Goal: Information Seeking & Learning: Learn about a topic

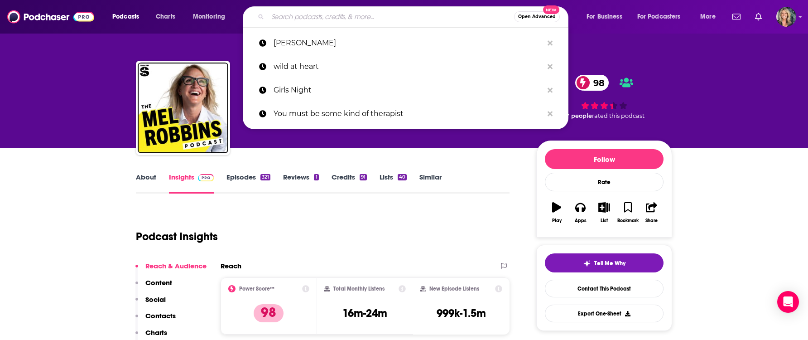
click at [317, 14] on input "Search podcasts, credits, & more..." at bounding box center [391, 17] width 246 height 14
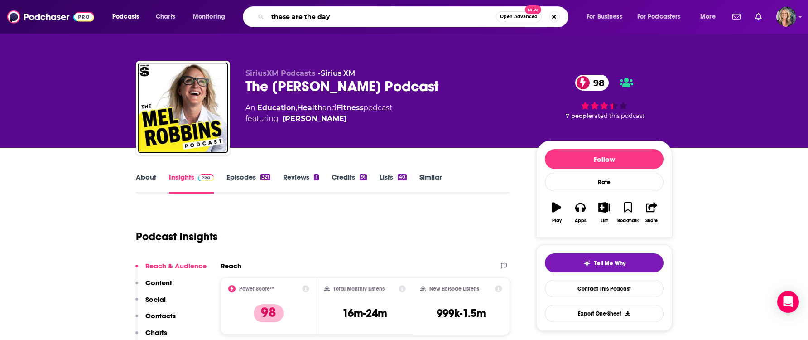
type input "these are the days"
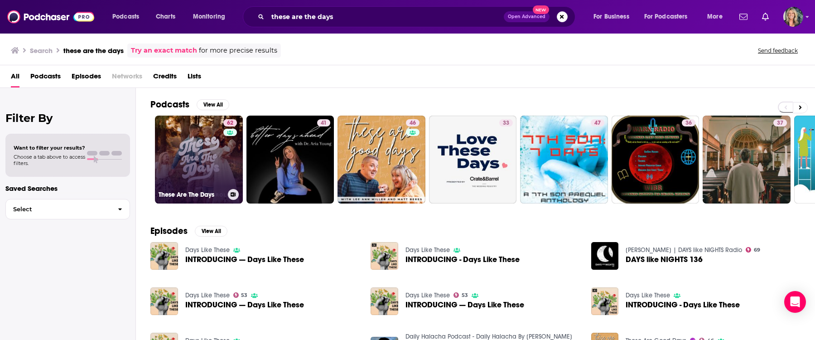
click at [197, 158] on link "62 These Are The Days" at bounding box center [199, 159] width 88 height 88
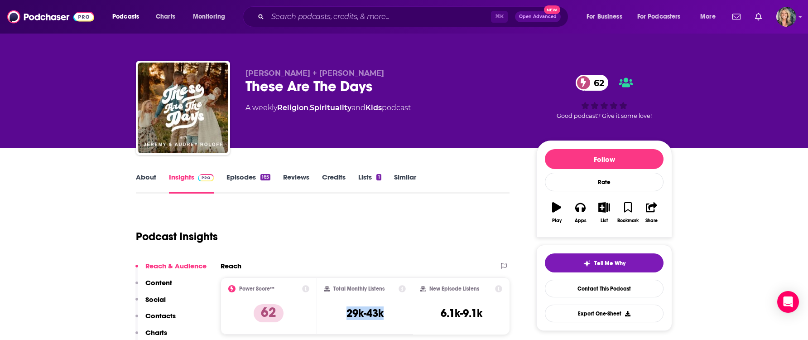
drag, startPoint x: 389, startPoint y: 312, endPoint x: 341, endPoint y: 312, distance: 48.0
click at [341, 312] on div "Total Monthly Listens 29k-43k" at bounding box center [365, 306] width 82 height 42
copy h3 "29k-43k"
click at [240, 178] on link "Episodes 165" at bounding box center [248, 183] width 44 height 21
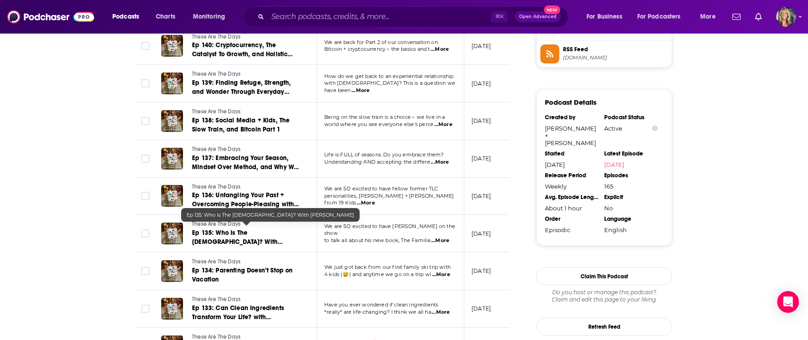
scroll to position [839, 0]
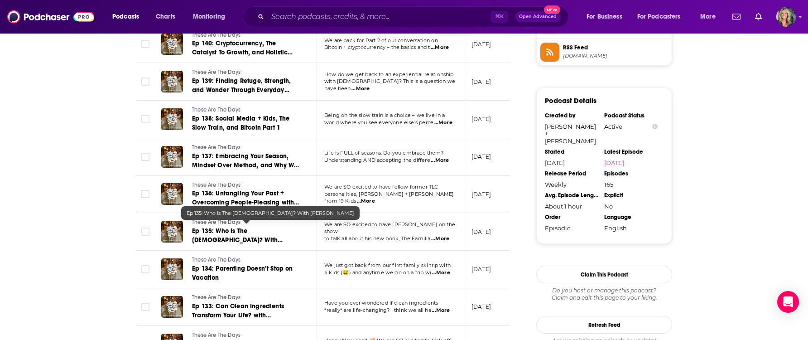
click at [241, 231] on link "Ep 135: Who Is The [DEMOGRAPHIC_DATA]? With [PERSON_NAME]" at bounding box center [246, 235] width 109 height 18
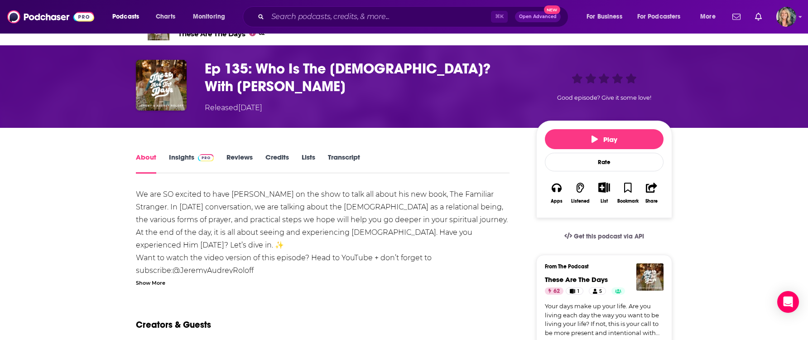
scroll to position [18, 0]
